Goal: Task Accomplishment & Management: Complete application form

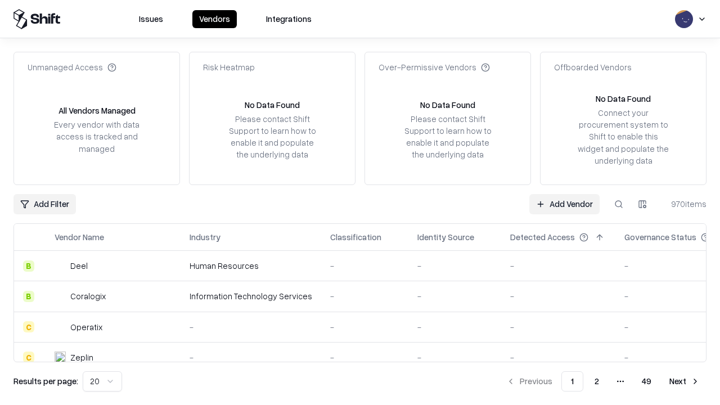
click at [564, 203] on link "Add Vendor" at bounding box center [564, 204] width 70 height 20
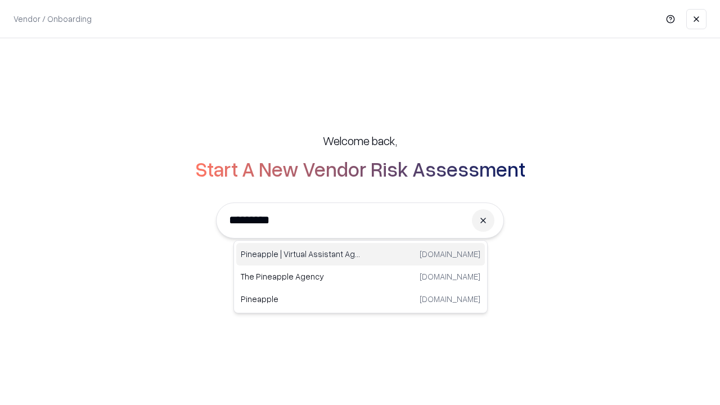
click at [360, 254] on div "Pineapple | Virtual Assistant Agency trypineapple.com" at bounding box center [360, 254] width 248 height 22
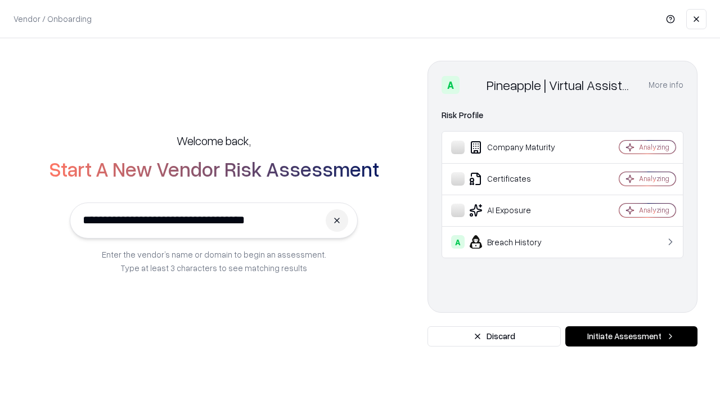
type input "**********"
click at [631, 336] on button "Initiate Assessment" at bounding box center [631, 336] width 132 height 20
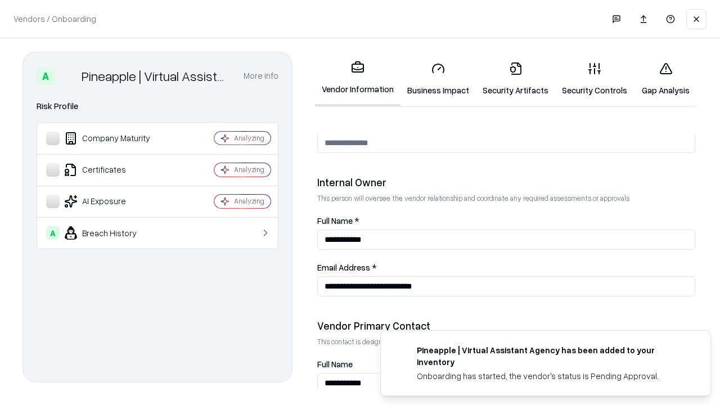
scroll to position [582, 0]
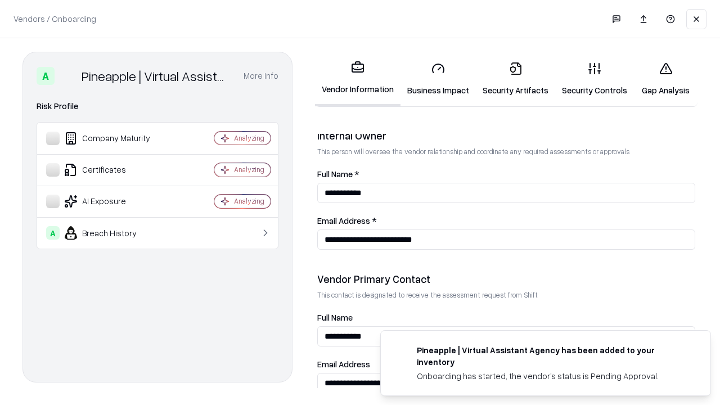
click at [515, 79] on link "Security Artifacts" at bounding box center [515, 79] width 79 height 52
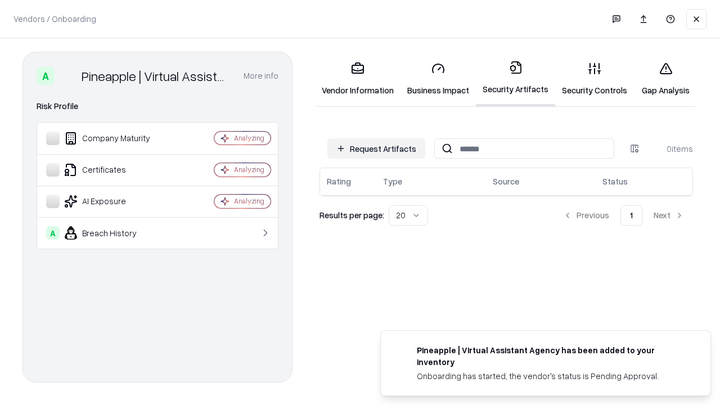
click at [376, 148] on button "Request Artifacts" at bounding box center [376, 148] width 98 height 20
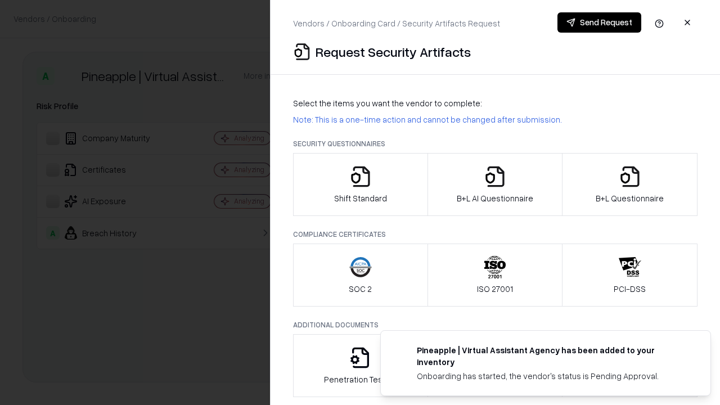
click at [629, 184] on icon "button" at bounding box center [629, 176] width 22 height 22
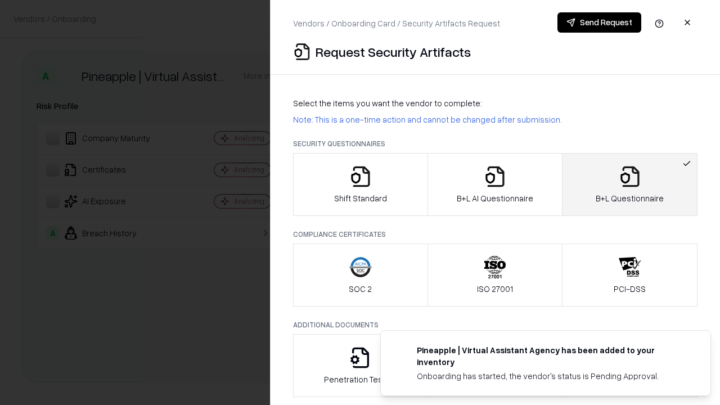
click at [494, 184] on icon "button" at bounding box center [494, 176] width 22 height 22
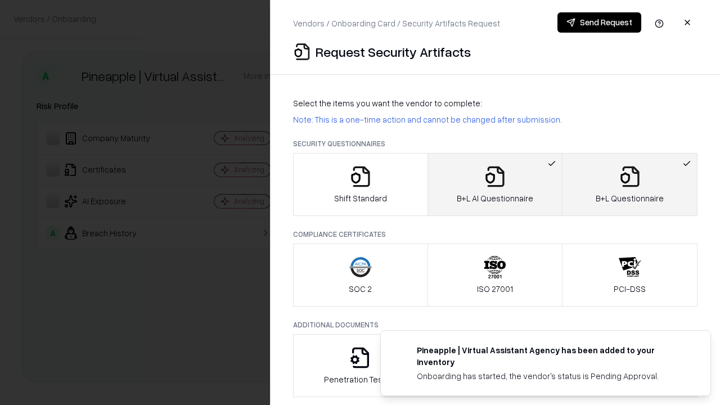
click at [599, 22] on button "Send Request" at bounding box center [599, 22] width 84 height 20
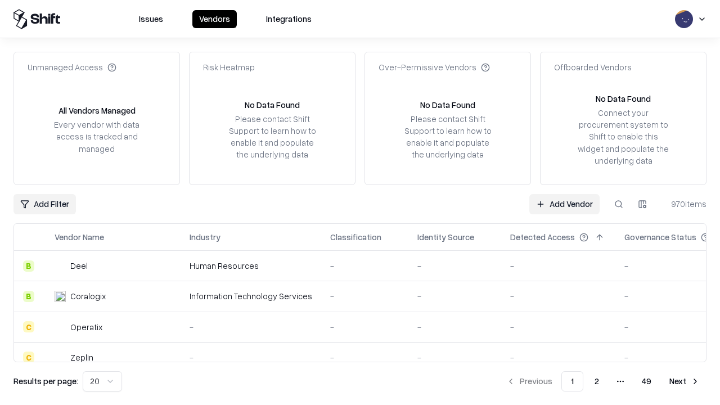
click at [618, 203] on button at bounding box center [618, 204] width 20 height 20
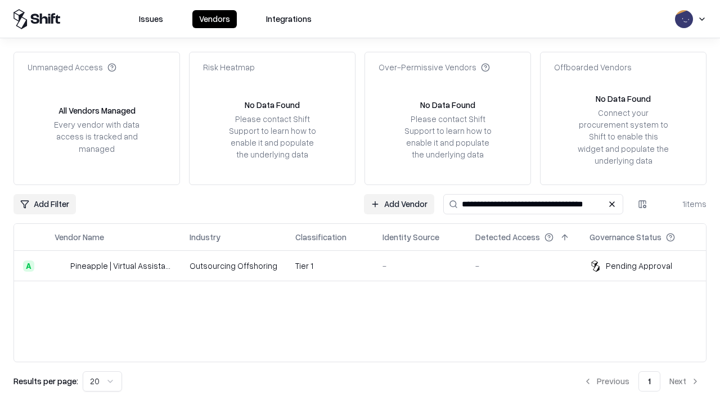
type input "**********"
click at [367, 265] on td "Tier 1" at bounding box center [329, 266] width 87 height 30
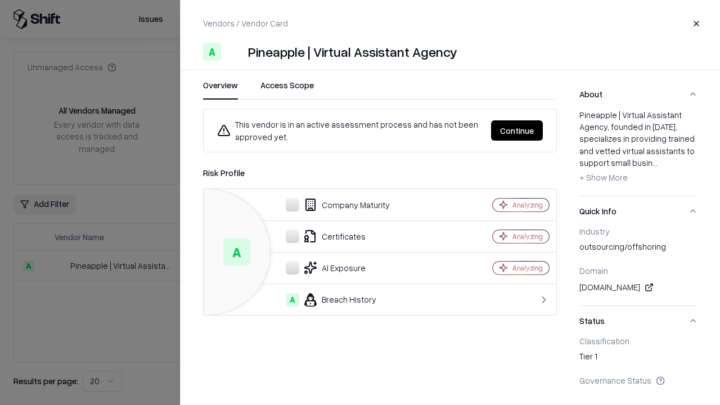
click at [517, 130] on button "Continue" at bounding box center [517, 130] width 52 height 20
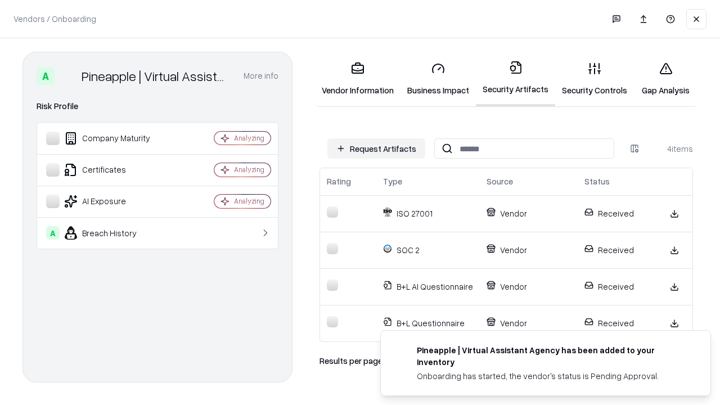
click at [665, 79] on link "Gap Analysis" at bounding box center [666, 79] width 64 height 52
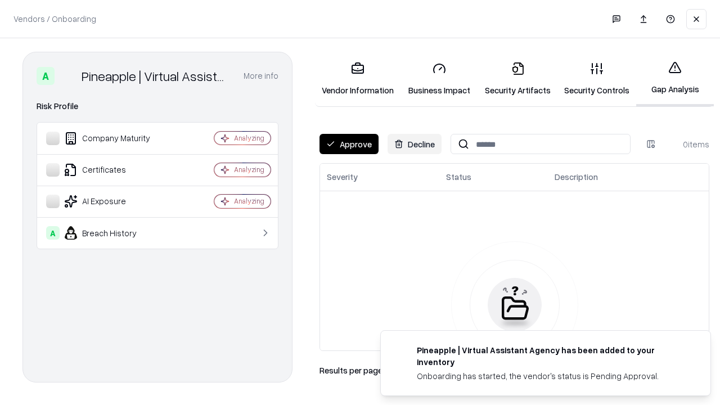
click at [349, 144] on button "Approve" at bounding box center [348, 144] width 59 height 20
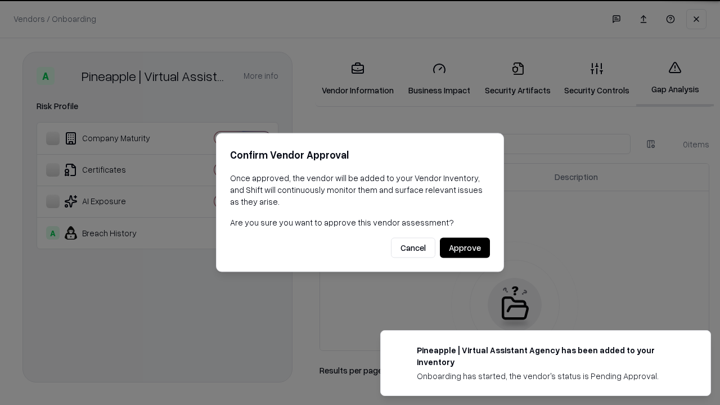
click at [464, 247] on button "Approve" at bounding box center [465, 248] width 50 height 20
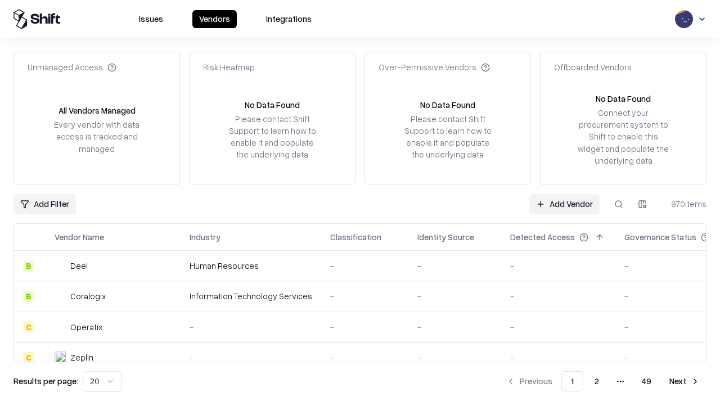
type input "**********"
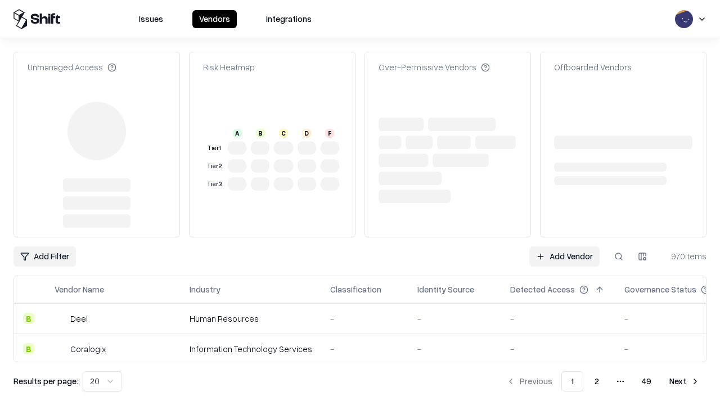
click at [564, 256] on link "Add Vendor" at bounding box center [564, 256] width 70 height 20
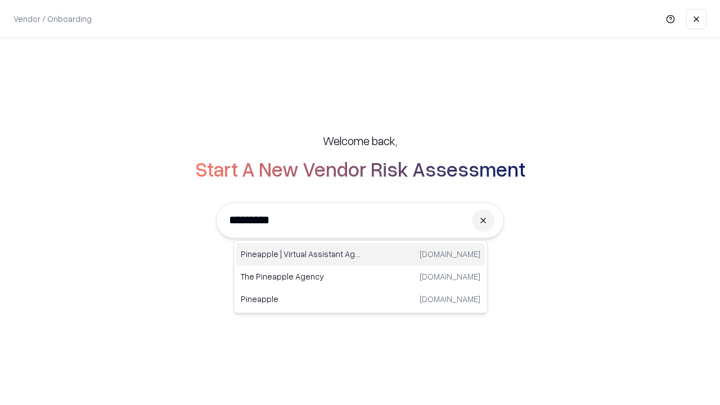
click at [360, 254] on div "Pineapple | Virtual Assistant Agency trypineapple.com" at bounding box center [360, 254] width 248 height 22
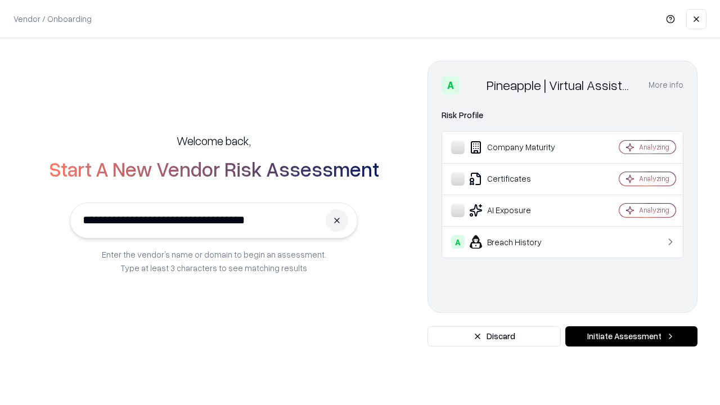
type input "**********"
click at [631, 336] on button "Initiate Assessment" at bounding box center [631, 336] width 132 height 20
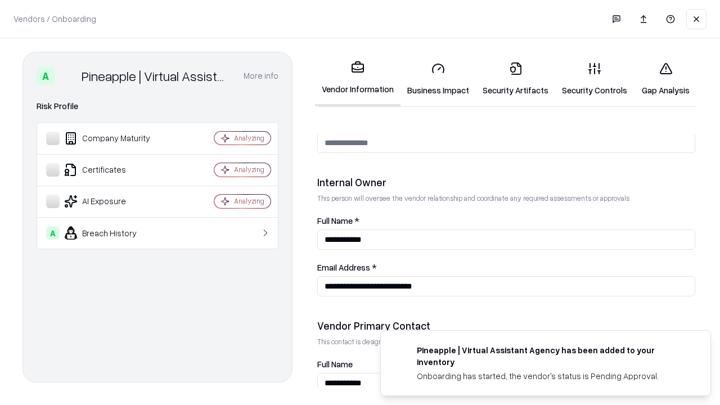
scroll to position [582, 0]
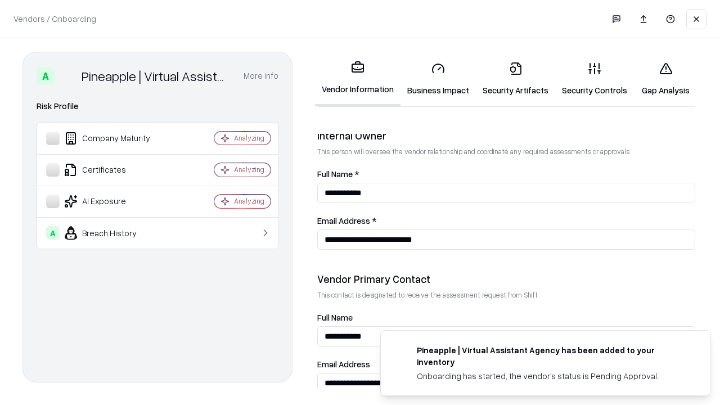
click at [665, 79] on link "Gap Analysis" at bounding box center [666, 79] width 64 height 52
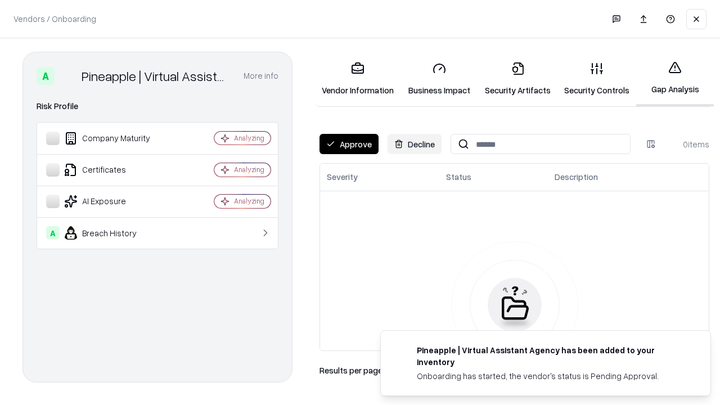
click at [349, 144] on button "Approve" at bounding box center [348, 144] width 59 height 20
